Goal: Information Seeking & Learning: Understand process/instructions

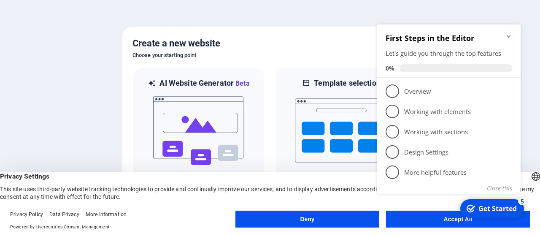
click at [510, 38] on icon "Minimize checklist" at bounding box center [508, 36] width 7 height 7
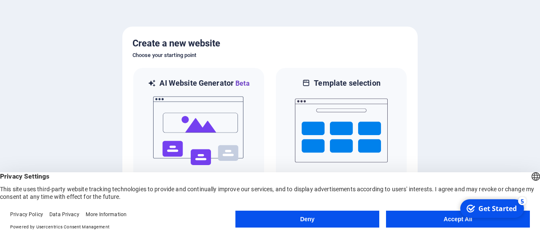
click at [433, 211] on button "Accept All" at bounding box center [458, 218] width 144 height 17
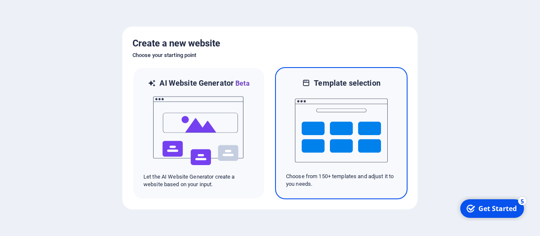
click at [303, 140] on img at bounding box center [341, 130] width 93 height 84
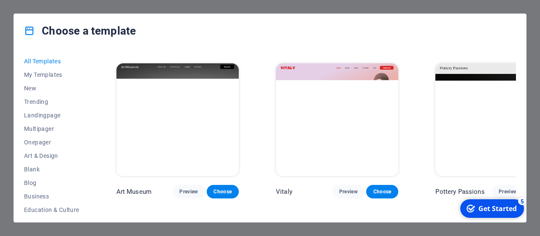
scroll to position [320, 0]
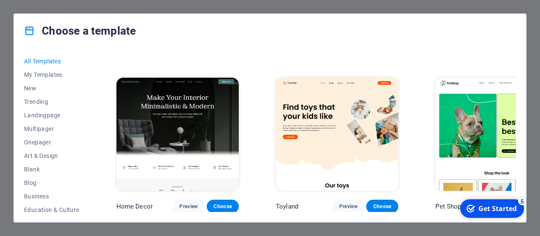
click at [215, 109] on img at bounding box center [177, 134] width 122 height 113
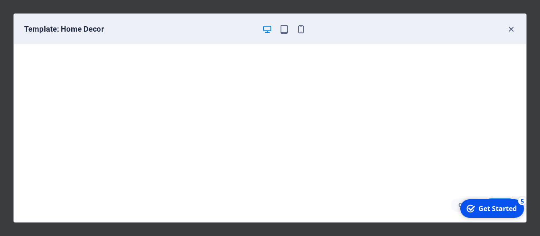
click at [501, 209] on div "Get Started" at bounding box center [497, 208] width 38 height 9
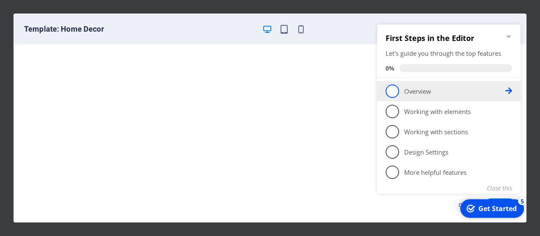
click at [414, 93] on p "Overview - incomplete" at bounding box center [454, 91] width 101 height 9
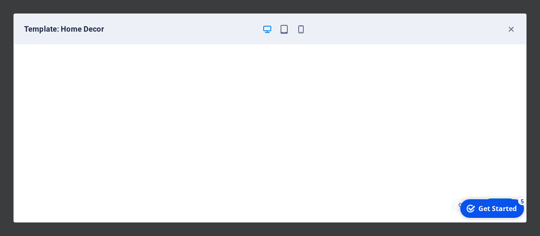
drag, startPoint x: 474, startPoint y: 211, endPoint x: 556, endPoint y: 339, distance: 151.3
click at [474, 212] on icon "checkmark" at bounding box center [470, 208] width 8 height 8
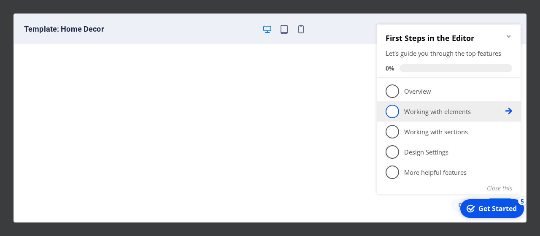
click at [445, 118] on li "2 Working with elements - incomplete" at bounding box center [448, 111] width 143 height 20
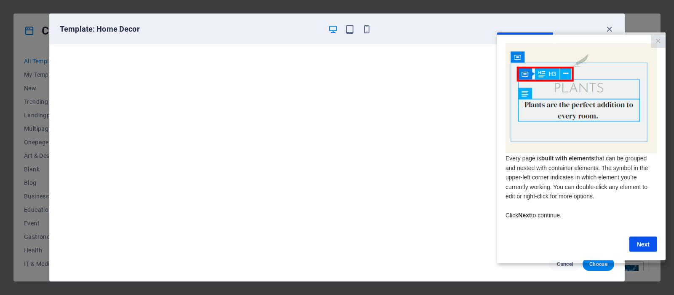
scroll to position [319, 0]
click at [539, 235] on link "Next" at bounding box center [644, 243] width 28 height 15
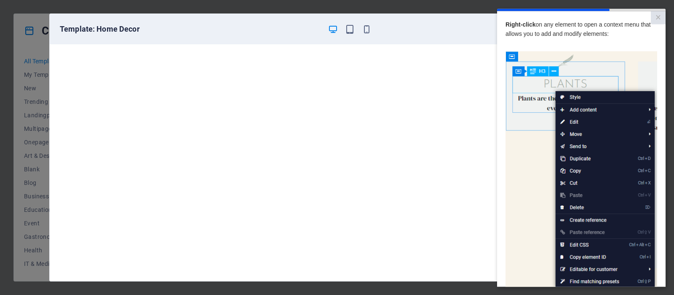
scroll to position [89, 0]
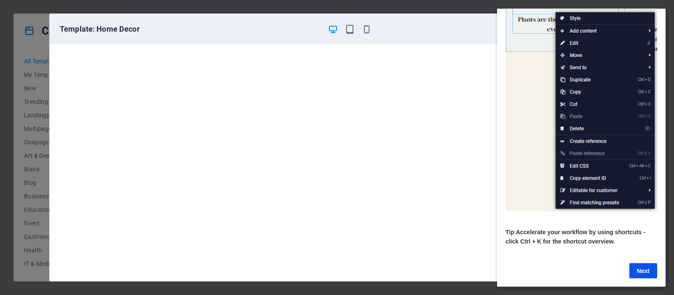
click at [539, 235] on cue "Right-click on any element to open a context menu that allows you to add and mo…" at bounding box center [581, 109] width 169 height 354
click at [539, 235] on link "Next" at bounding box center [644, 270] width 28 height 15
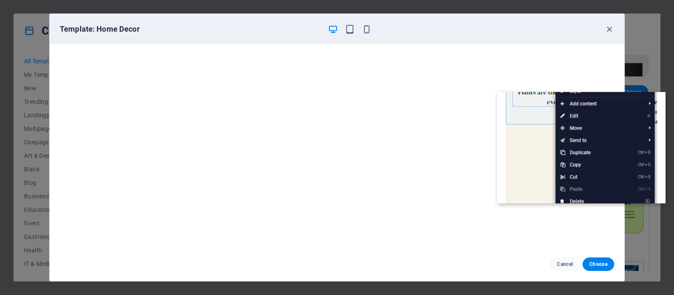
scroll to position [0, 0]
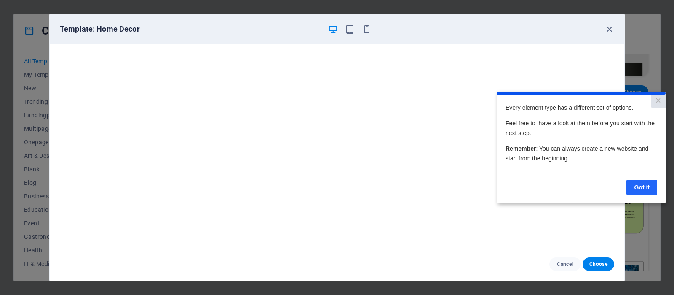
click at [539, 181] on link "Got it" at bounding box center [642, 186] width 31 height 15
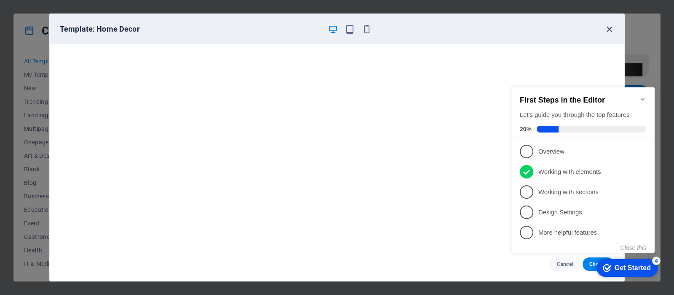
click at [539, 30] on icon "button" at bounding box center [610, 29] width 10 height 10
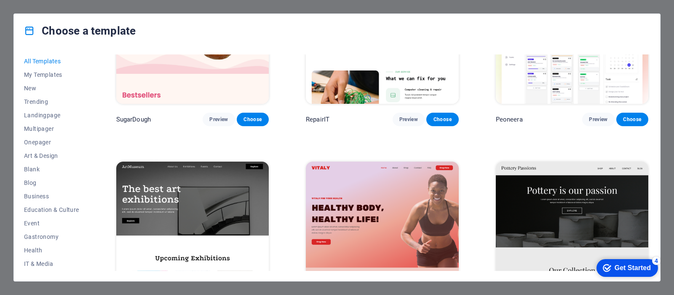
scroll to position [90, 0]
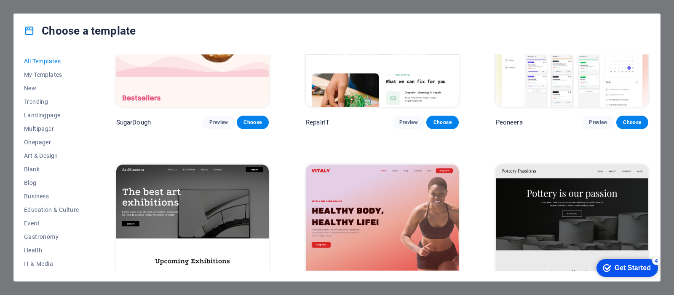
click at [5, 83] on div "Choose a template All Templates My Templates New Trending Landingpage Multipage…" at bounding box center [337, 147] width 674 height 295
click at [0, 79] on div "Choose a template All Templates My Templates New Trending Landingpage Multipage…" at bounding box center [337, 147] width 674 height 295
